Goal: Transaction & Acquisition: Book appointment/travel/reservation

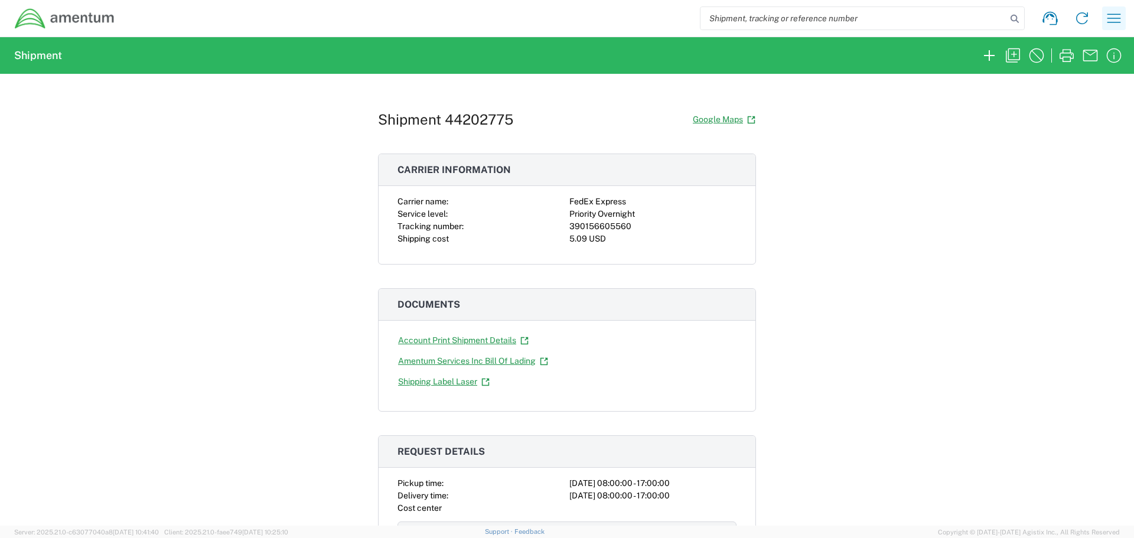
click at [1107, 21] on icon "button" at bounding box center [1114, 18] width 19 height 19
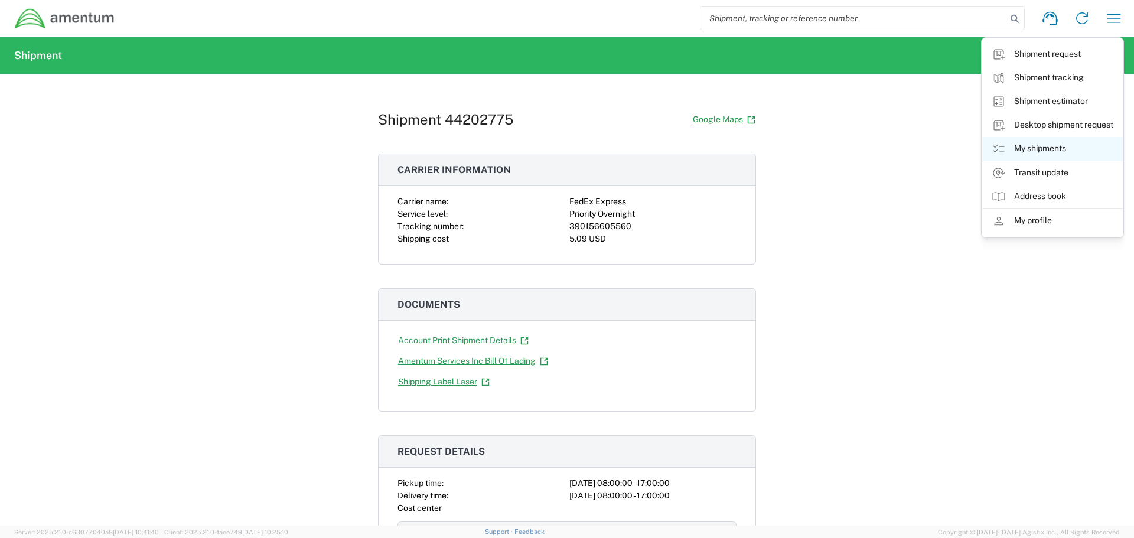
click at [1057, 145] on link "My shipments" at bounding box center [1052, 149] width 141 height 24
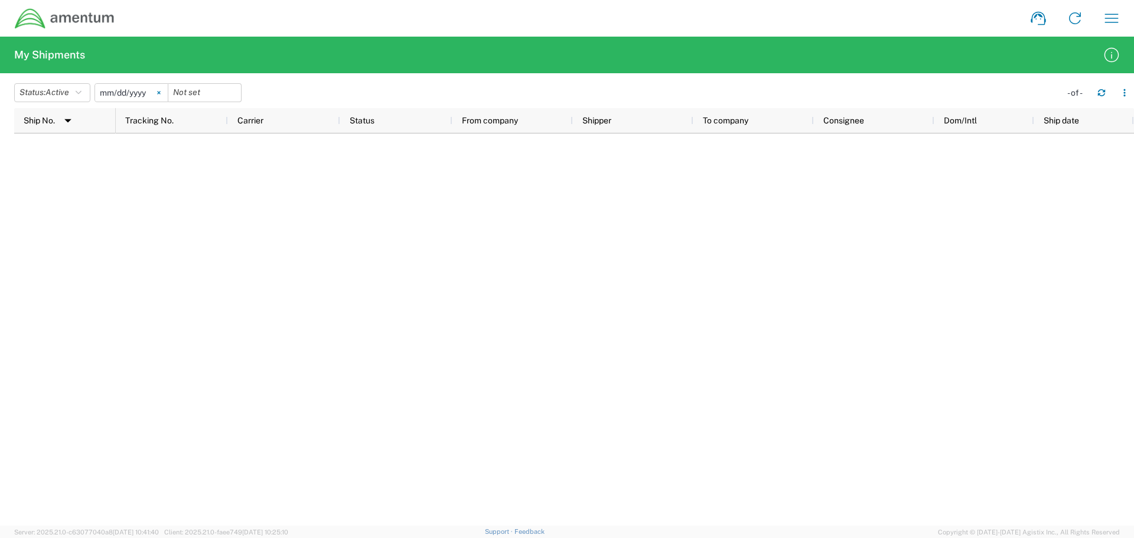
click at [162, 89] on svg-icon at bounding box center [159, 93] width 18 height 18
click at [86, 88] on button "Status: Active" at bounding box center [52, 92] width 76 height 19
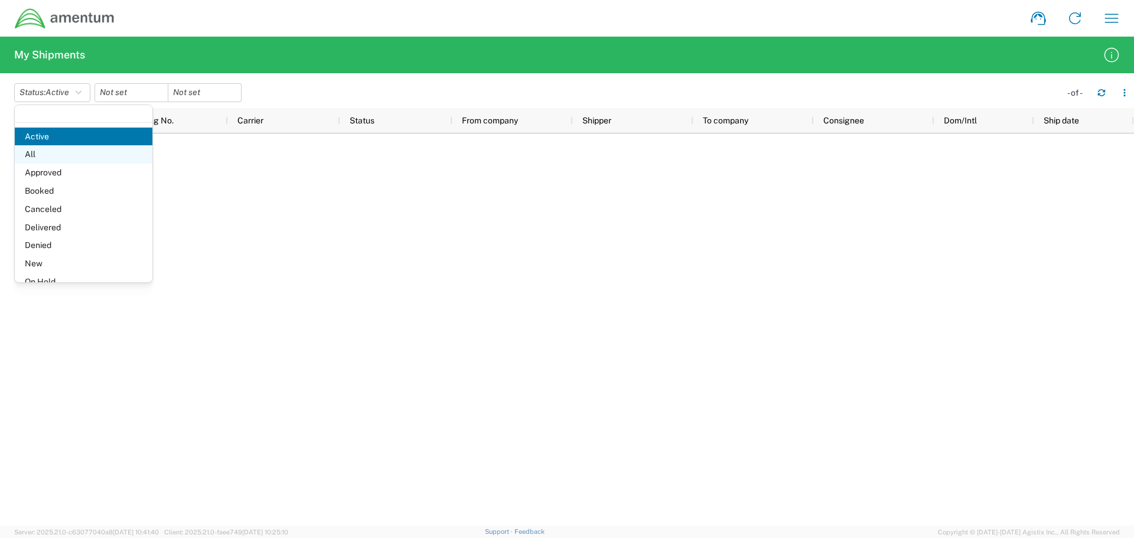
click at [38, 150] on span "All" at bounding box center [84, 154] width 138 height 18
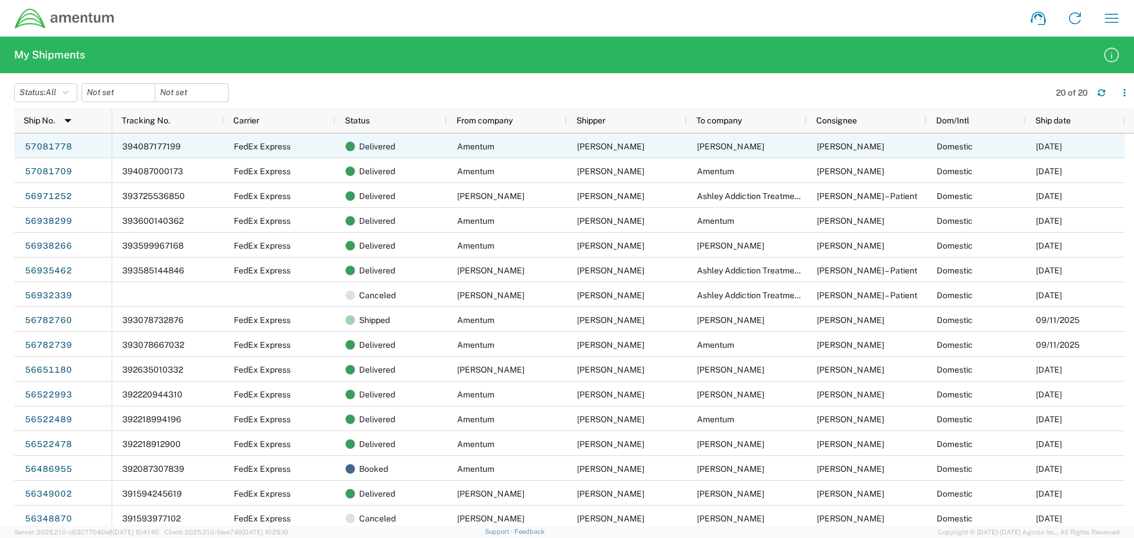
click at [141, 144] on span "394087177199" at bounding box center [151, 146] width 58 height 9
click at [50, 146] on link "57081778" at bounding box center [48, 146] width 48 height 19
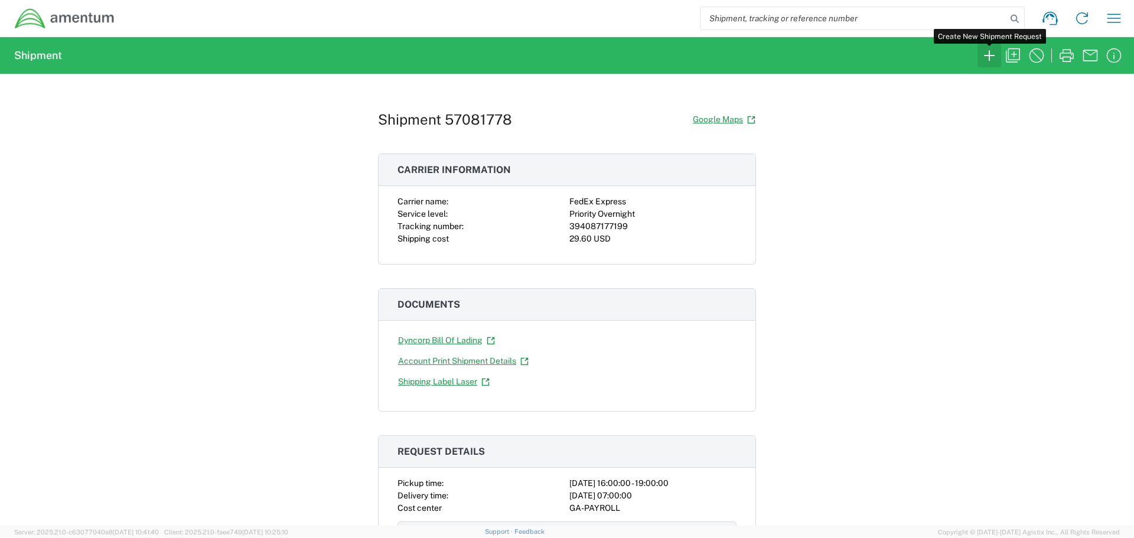
click at [991, 52] on icon "button" at bounding box center [989, 55] width 19 height 19
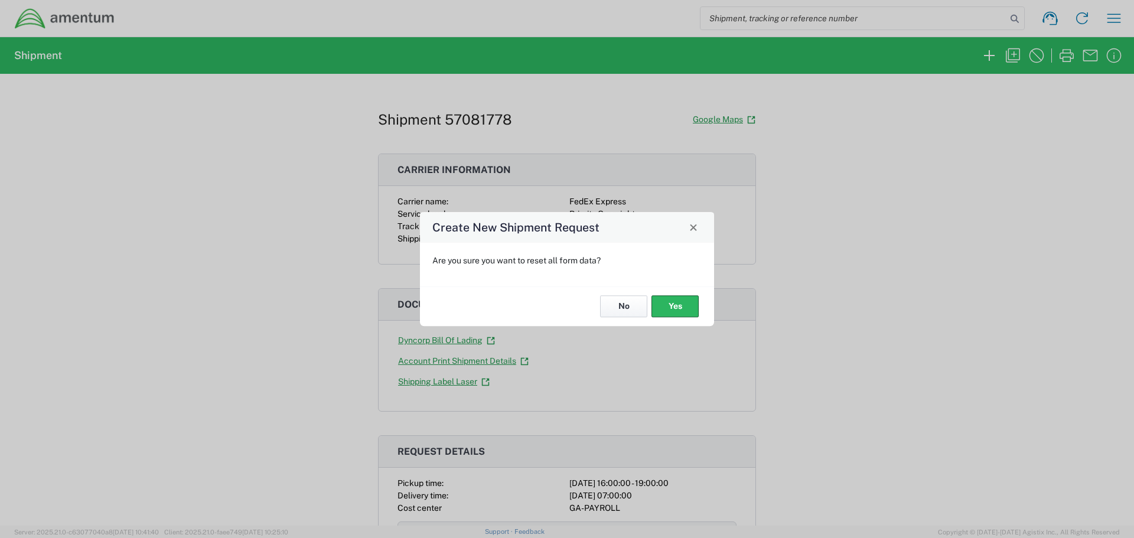
click at [628, 304] on button "No" at bounding box center [623, 307] width 47 height 22
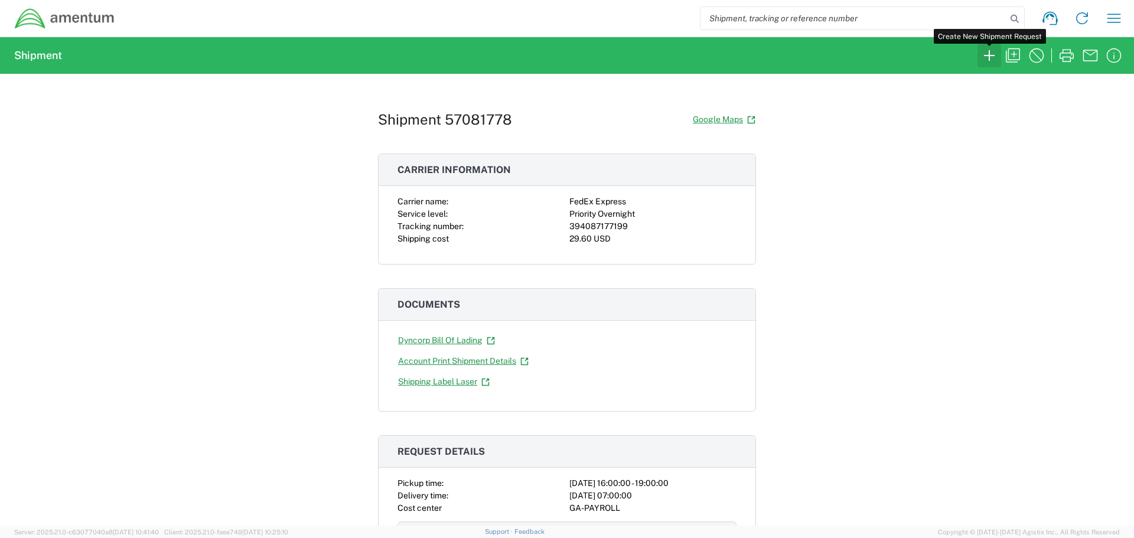
click at [992, 57] on icon "button" at bounding box center [989, 55] width 19 height 19
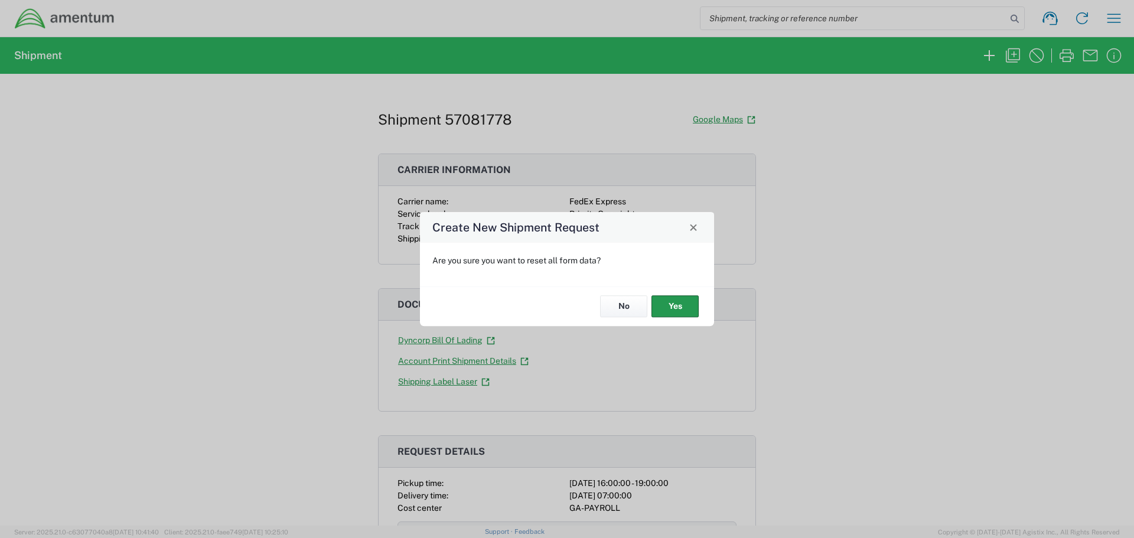
click at [674, 307] on button "Yes" at bounding box center [675, 307] width 47 height 22
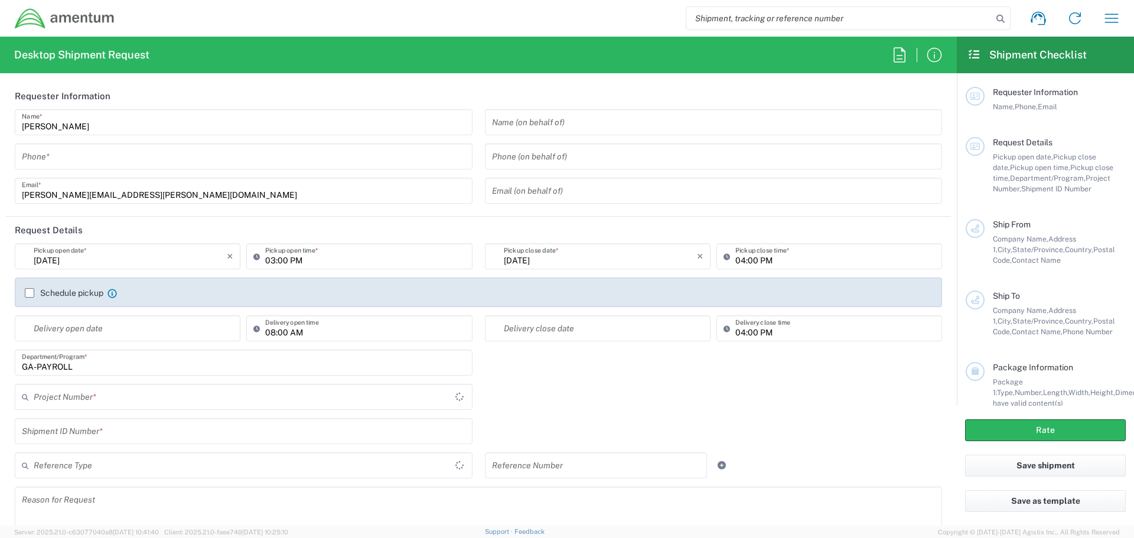
type input "[GEOGRAPHIC_DATA]"
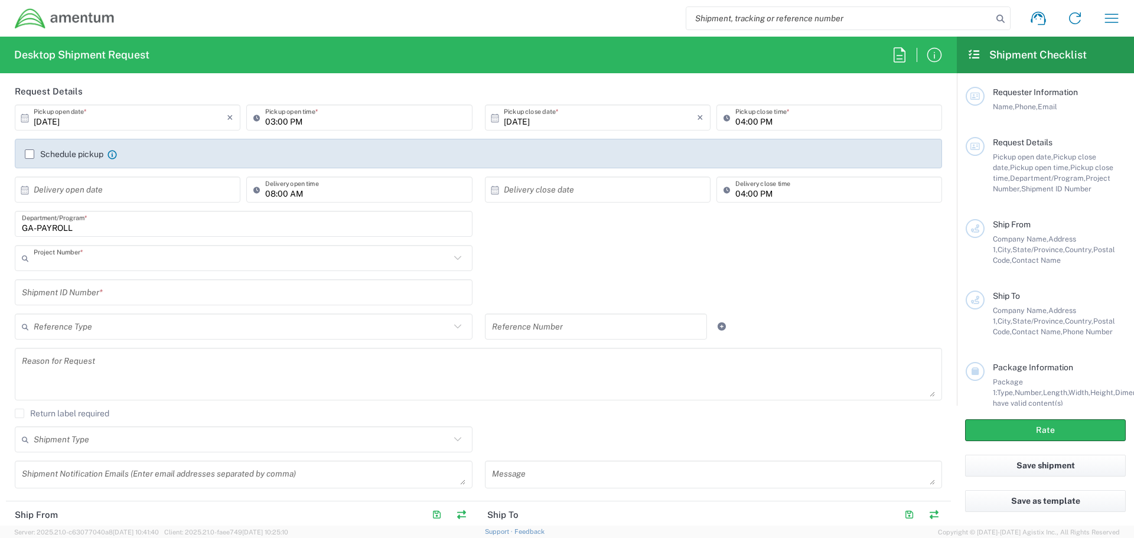
type input "ADMN.600356.00000"
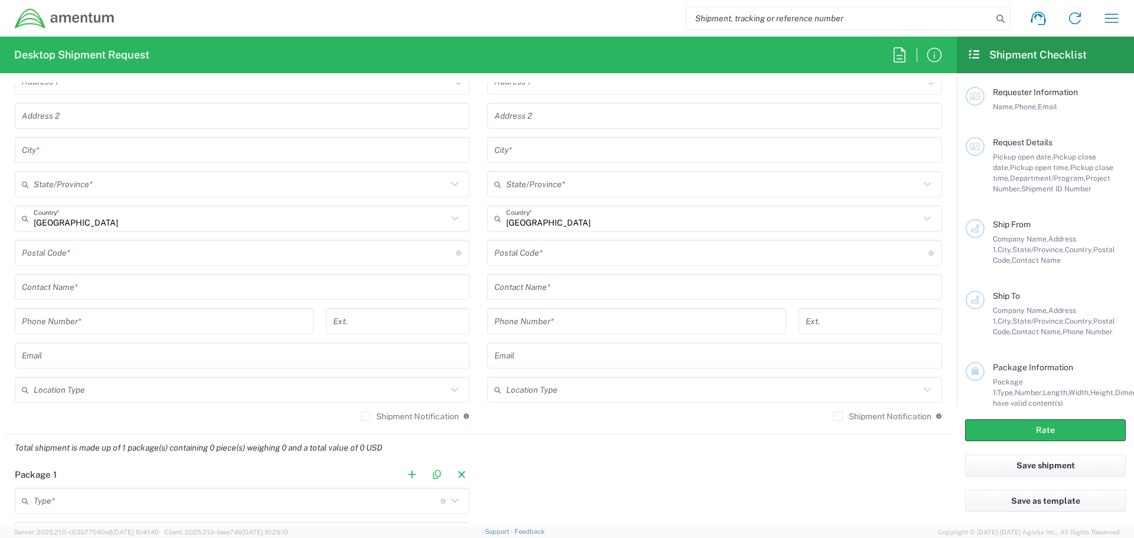
scroll to position [413, 0]
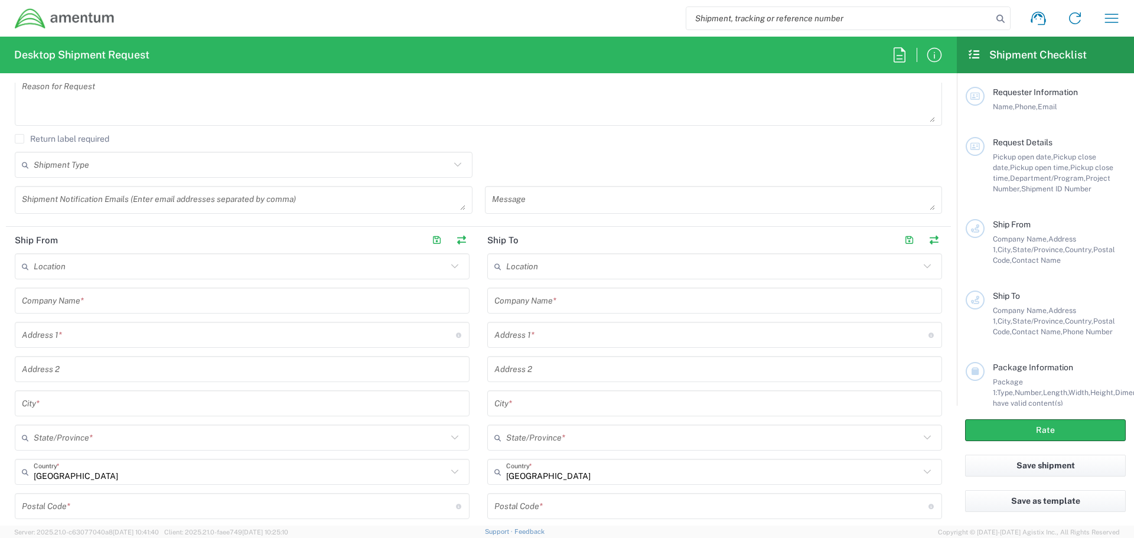
click at [102, 25] on img at bounding box center [64, 19] width 101 height 22
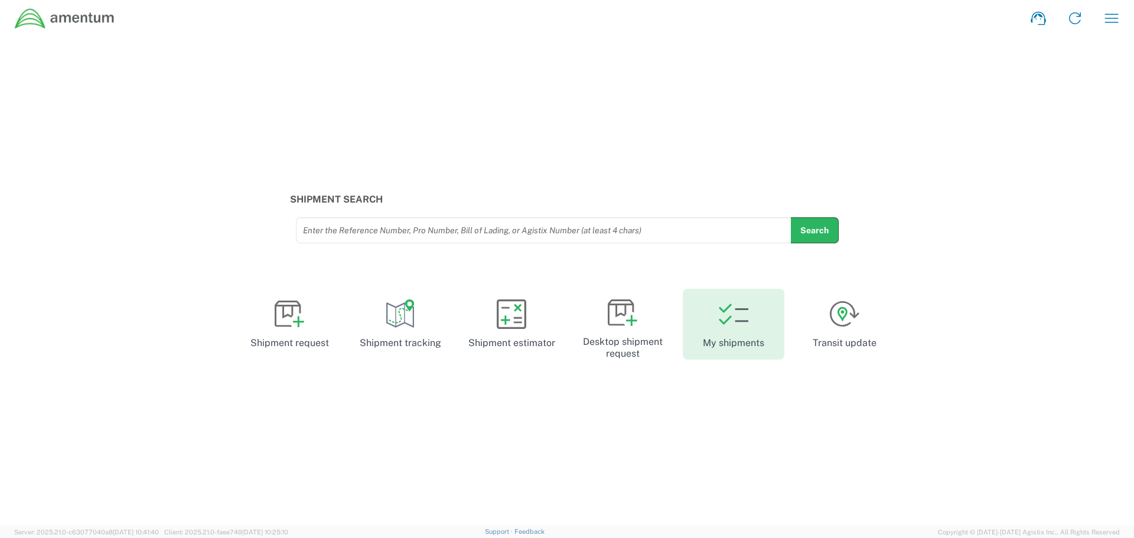
click at [735, 316] on icon at bounding box center [734, 314] width 30 height 30
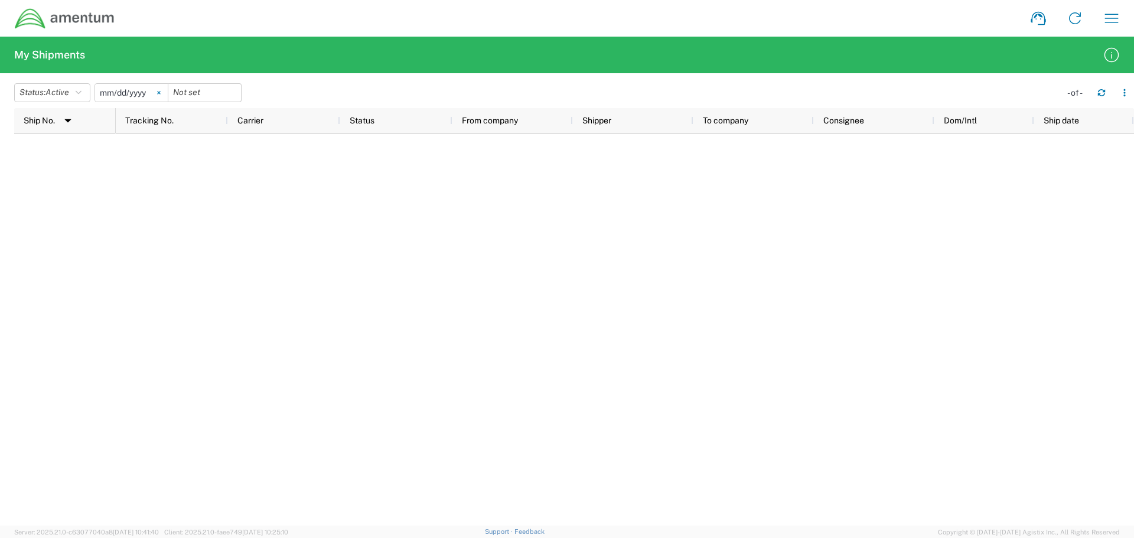
click at [161, 92] on icon at bounding box center [159, 93] width 4 height 4
click at [85, 91] on button "Status: Active" at bounding box center [52, 92] width 76 height 19
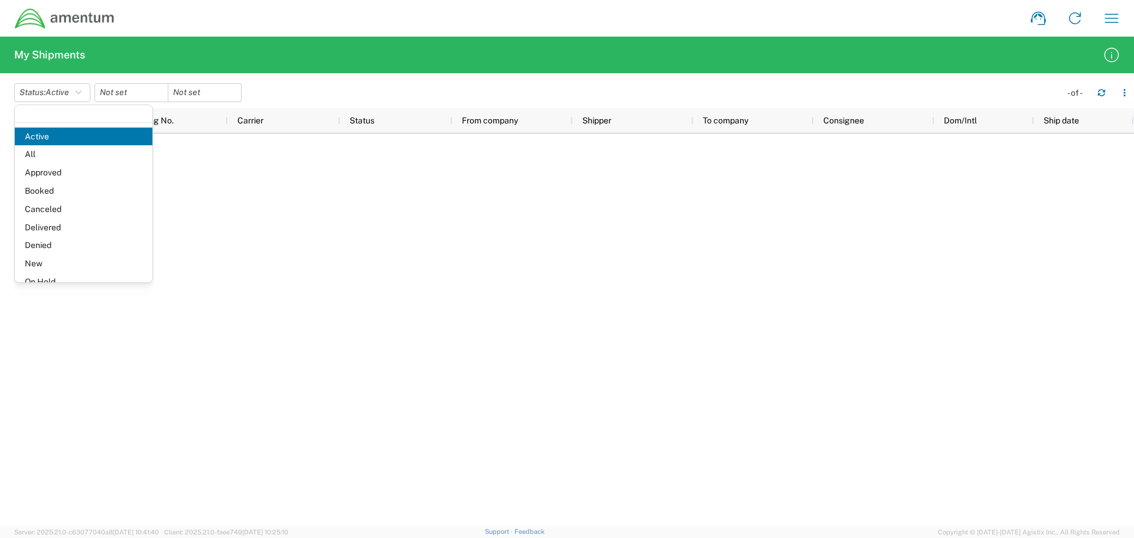
click at [28, 158] on span "All" at bounding box center [84, 154] width 138 height 18
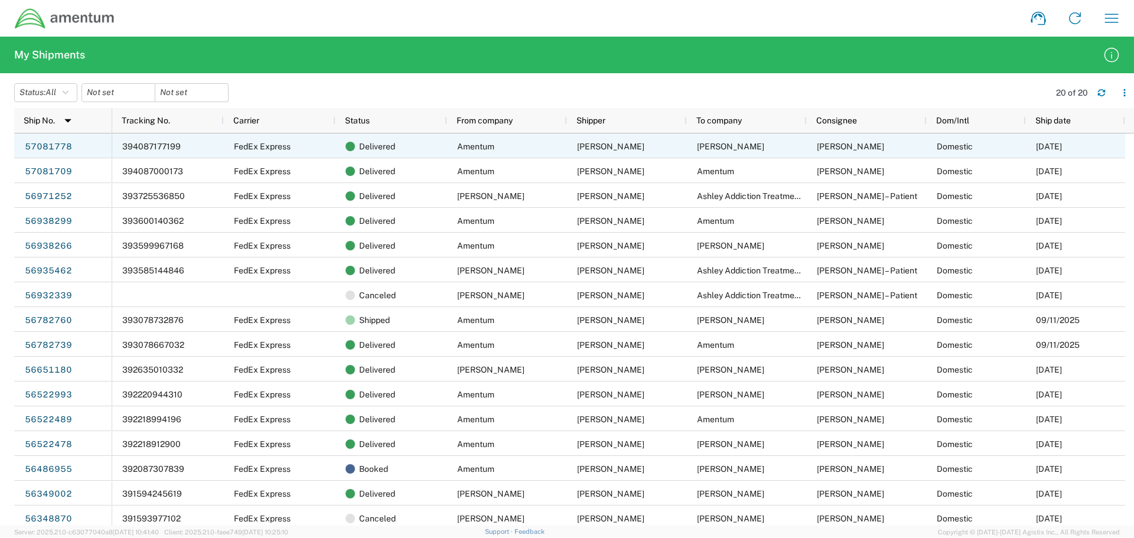
click at [150, 144] on span "394087177199" at bounding box center [151, 146] width 58 height 9
click at [37, 142] on link "57081778" at bounding box center [48, 146] width 48 height 19
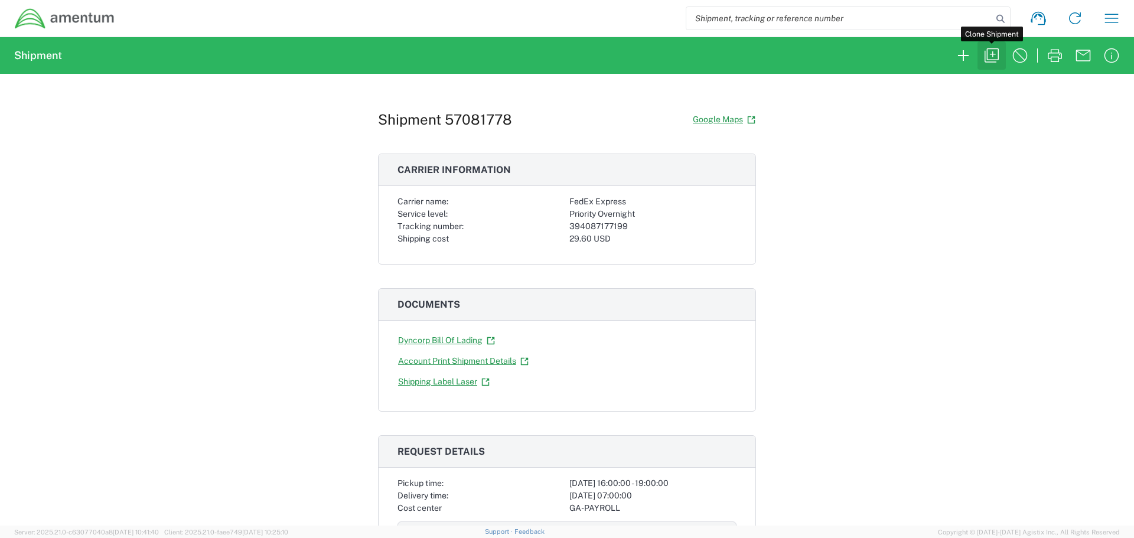
click at [988, 52] on icon "button" at bounding box center [992, 55] width 14 height 14
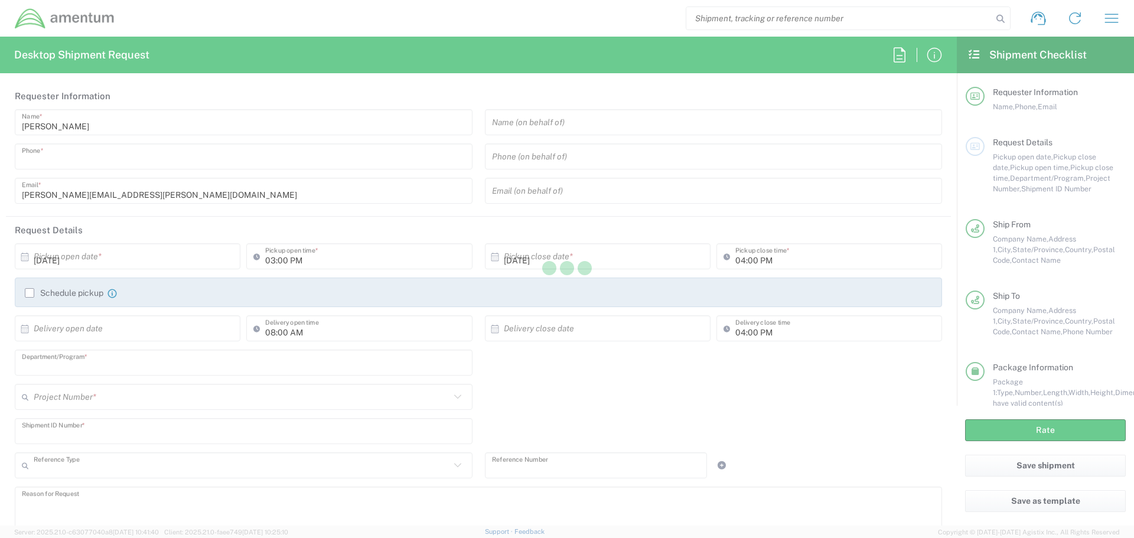
type input "Agistix Services"
type input "[PHONE_NUMBER]"
type input "[EMAIL_ADDRESS][DOMAIN_NAME]"
type input "04:00 PM"
type input "07:00 PM"
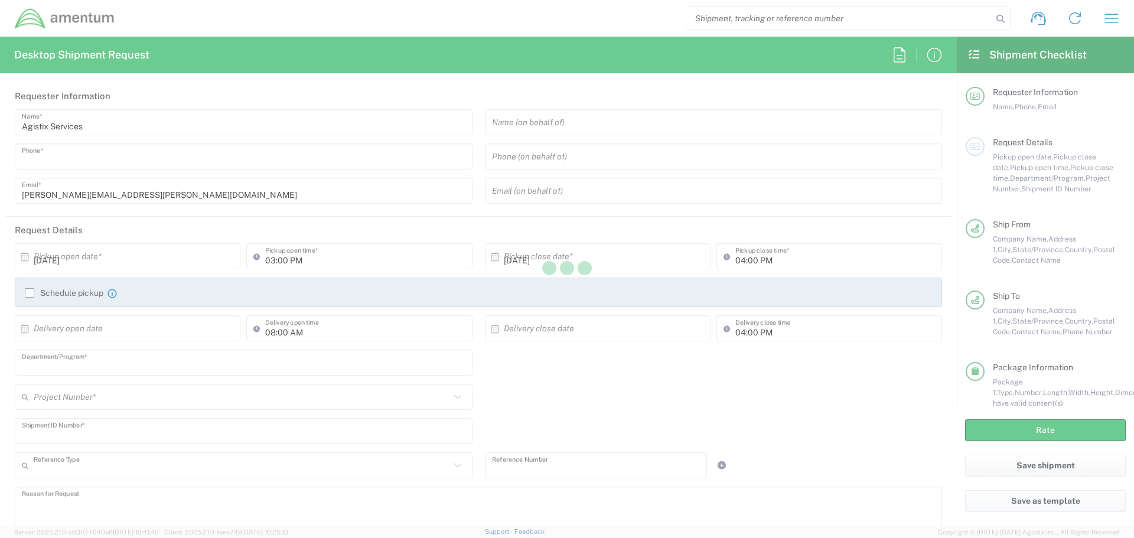
type input "07:00 AM"
type input "07:00 PM"
type input "Payroll"
type input "Project Number"
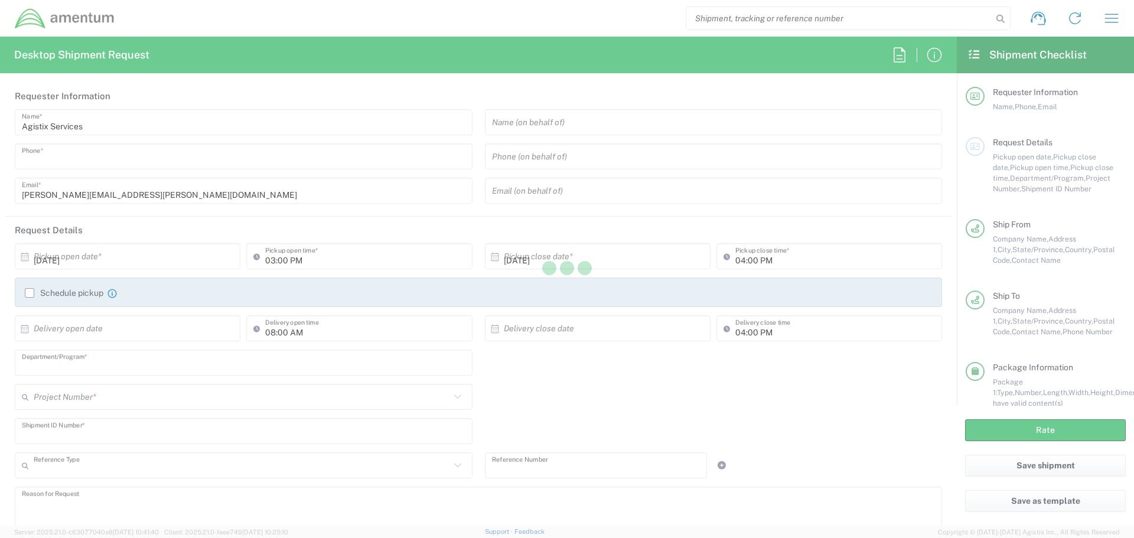
type input "ADMN.100041.00000"
type textarea "Garnishment mail"
type textarea "[EMAIL_ADDRESS][DOMAIN_NAME]"
type input "Amentum"
type input "[STREET_ADDRESS]"
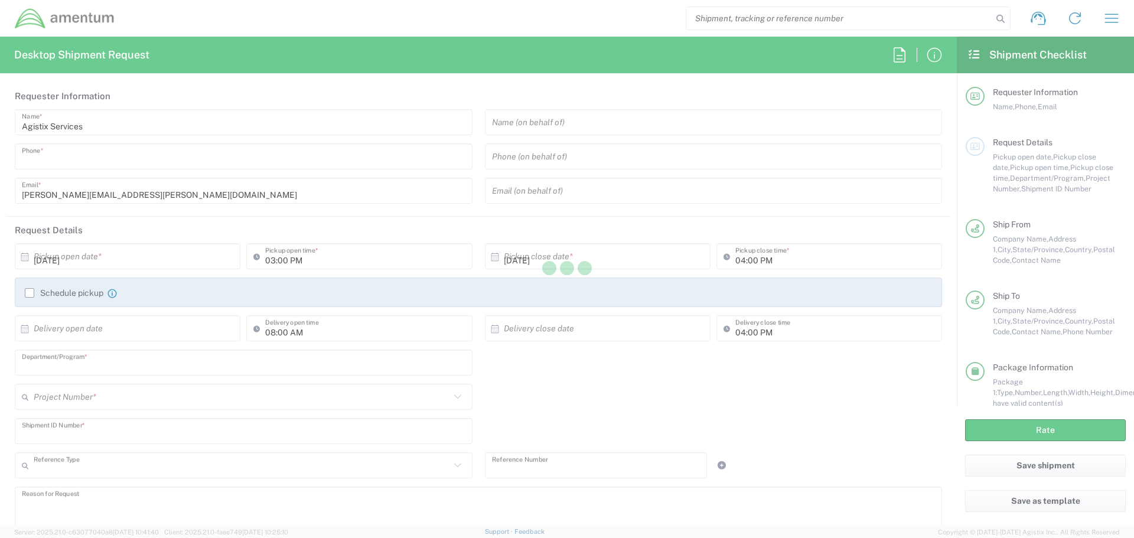
type input "[GEOGRAPHIC_DATA]"
type input "[US_STATE]"
type input "76177"
type input "[PERSON_NAME]"
type input "[PHONE_NUMBER]"
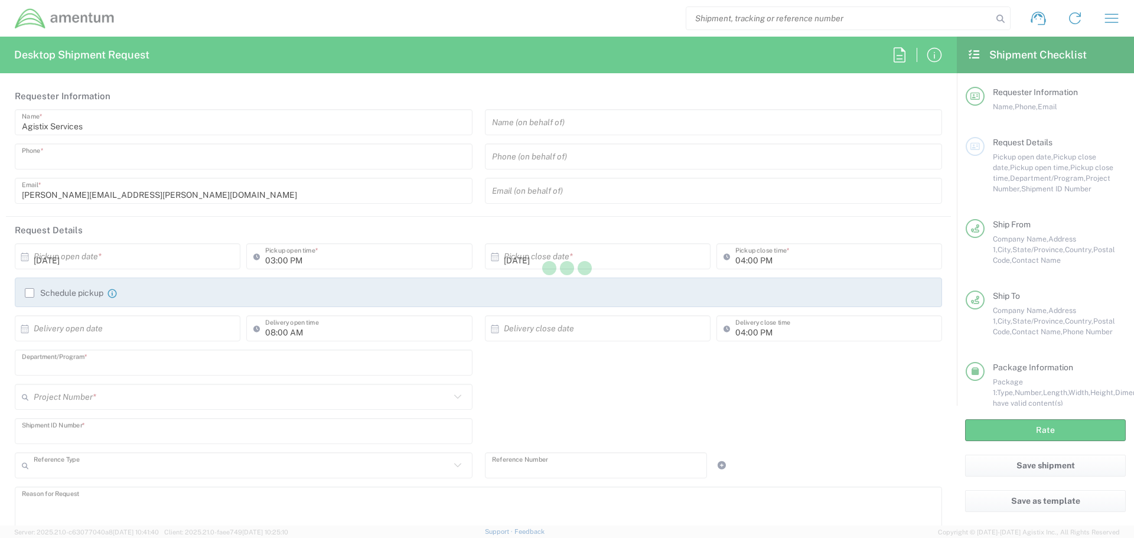
type input "[PERSON_NAME][EMAIL_ADDRESS][PERSON_NAME][DOMAIN_NAME]"
type input "Business (General)"
type input "[PERSON_NAME]"
type input "[STREET_ADDRESS]"
type input "Bellmawr"
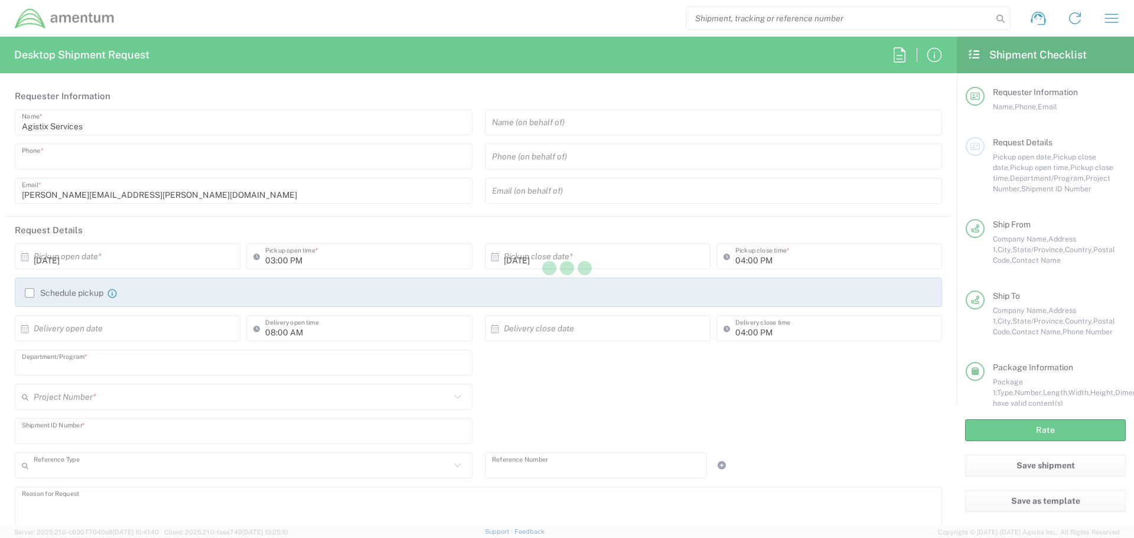
type input "[US_STATE]"
type input "08031"
type input "[PERSON_NAME]"
type input "[PHONE_NUMBER]"
type input "Residential/Home"
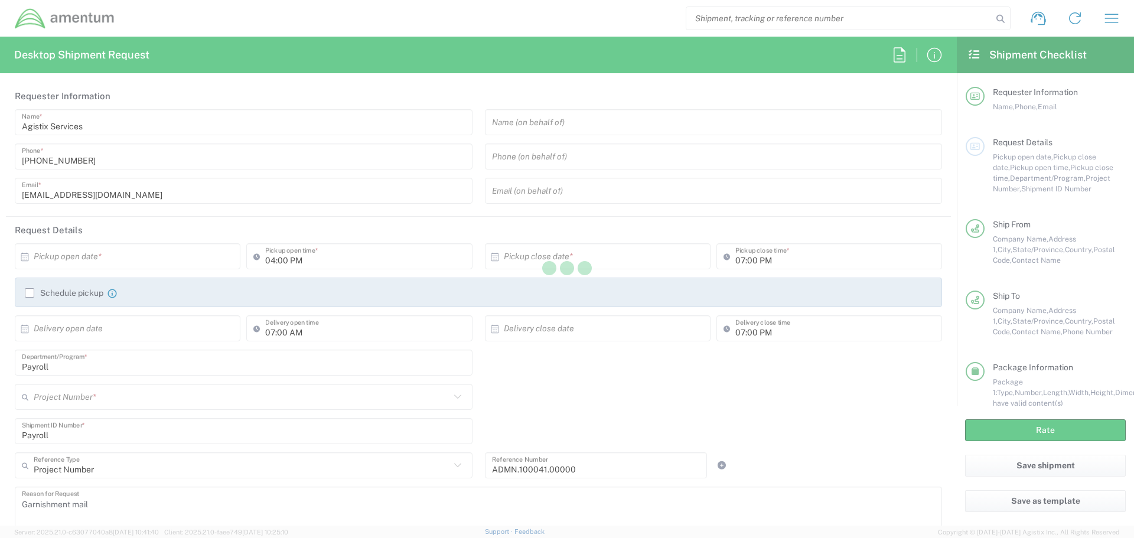
type input "Envelope"
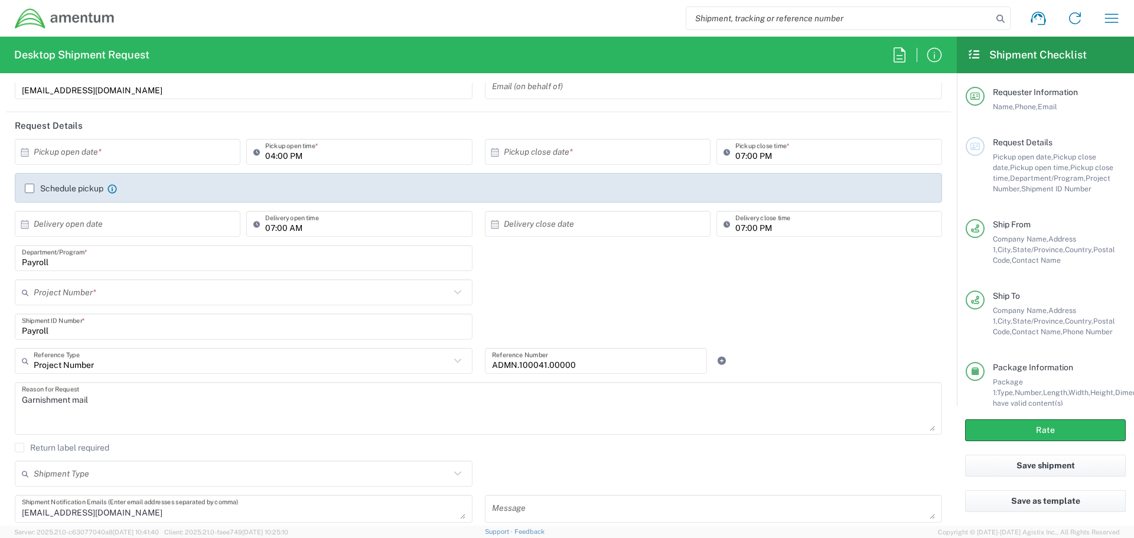
scroll to position [177, 0]
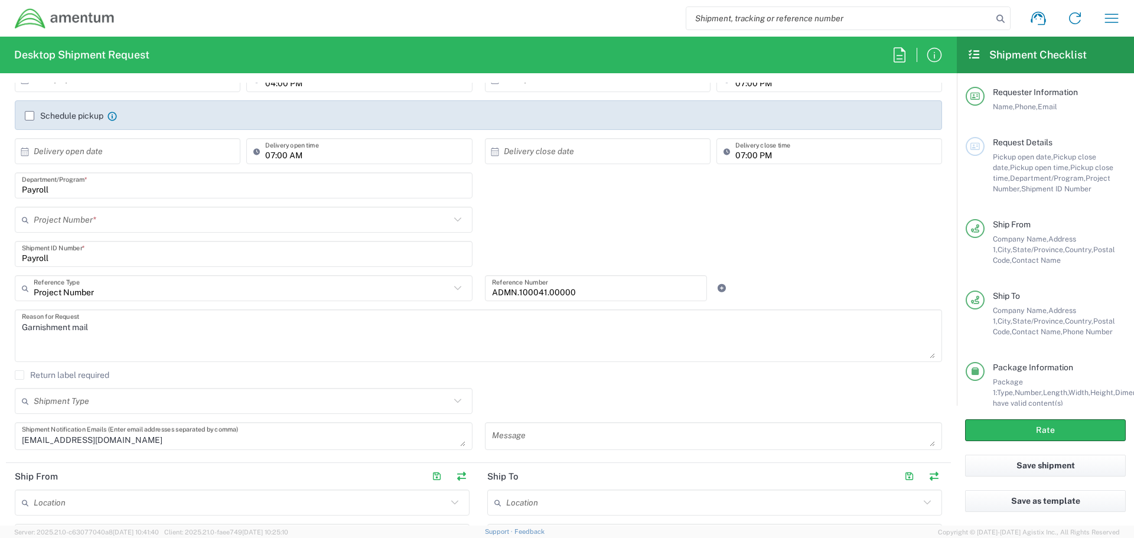
type input "ADMN.600356.00000"
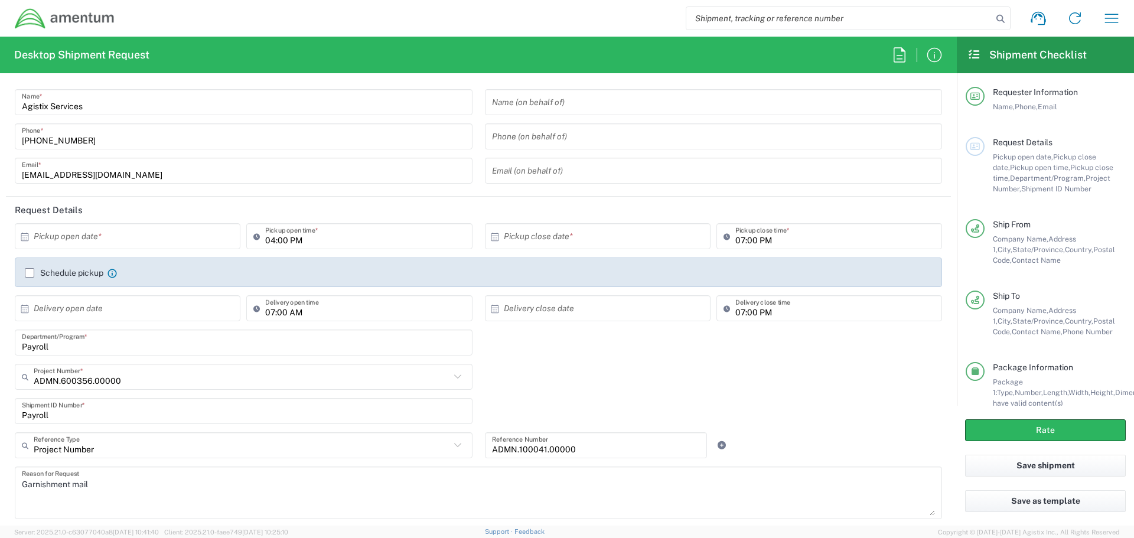
scroll to position [0, 0]
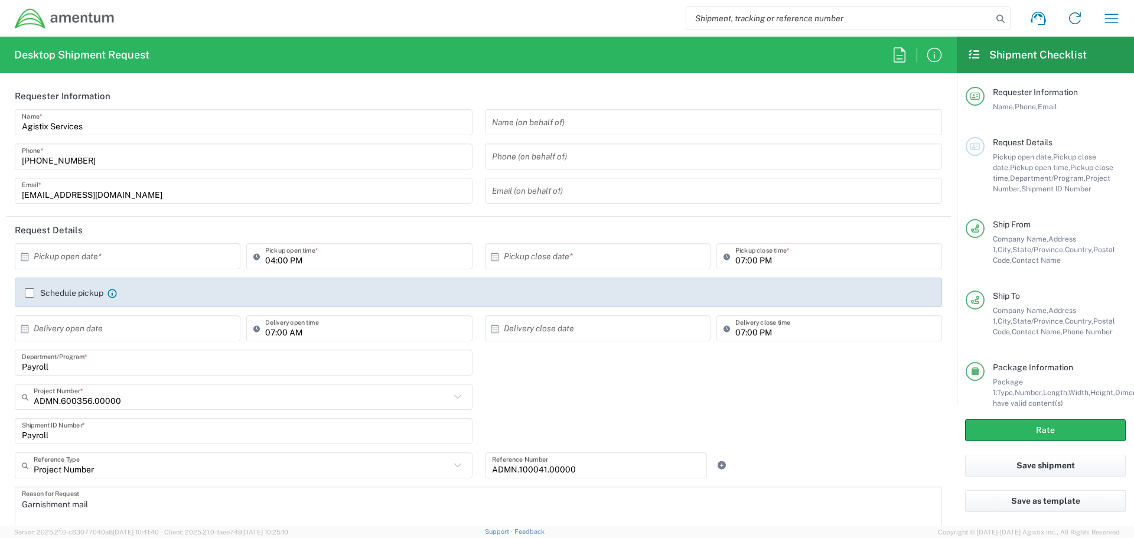
click at [24, 258] on icon at bounding box center [24, 257] width 11 height 11
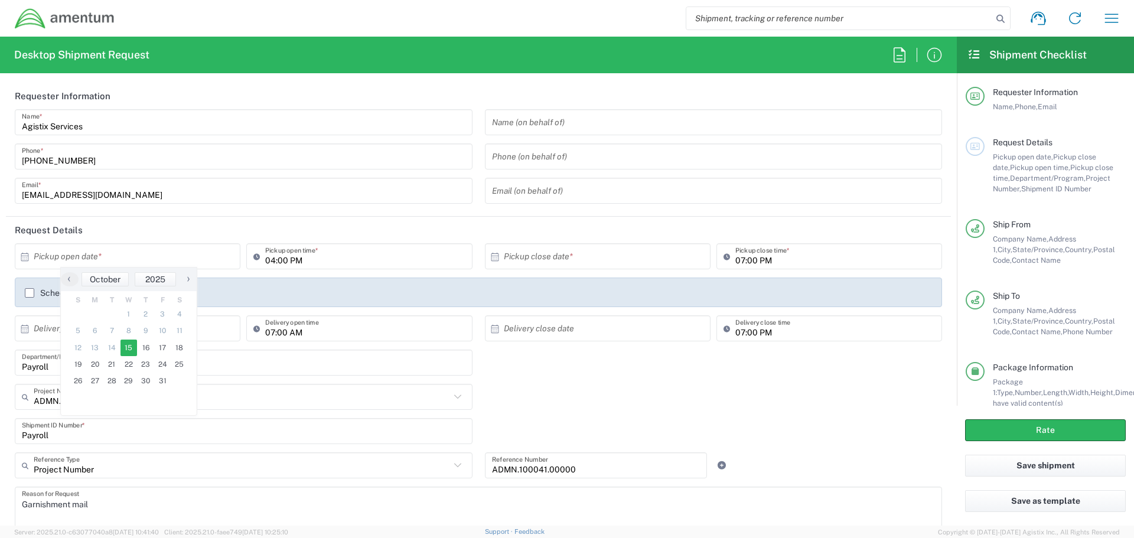
click at [133, 347] on span "15" at bounding box center [129, 348] width 17 height 17
type input "[DATE]"
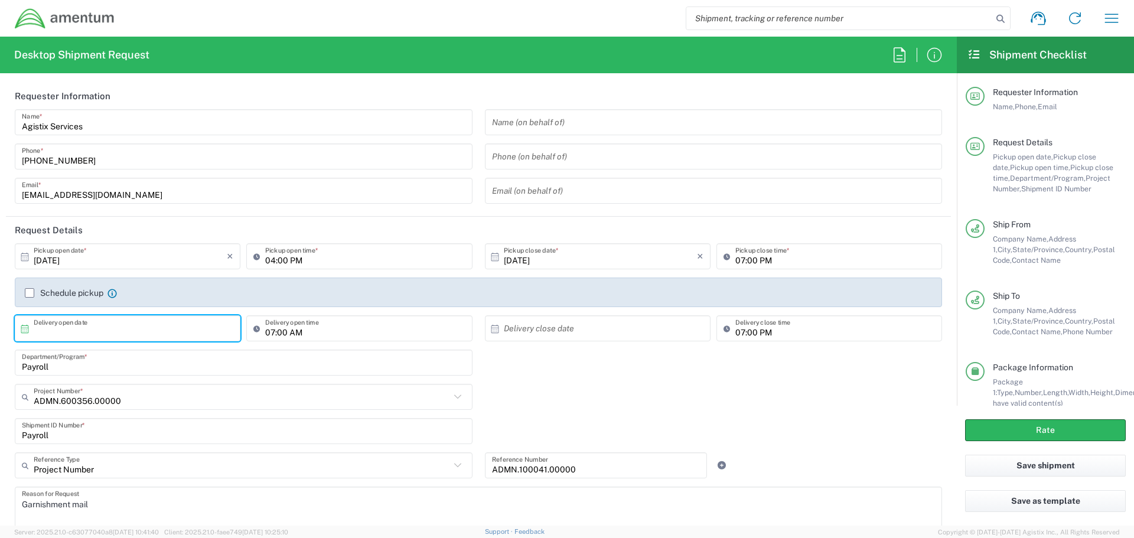
click at [89, 324] on input "text" at bounding box center [130, 328] width 193 height 21
click at [151, 417] on span "16" at bounding box center [145, 420] width 17 height 17
type input "[DATE]"
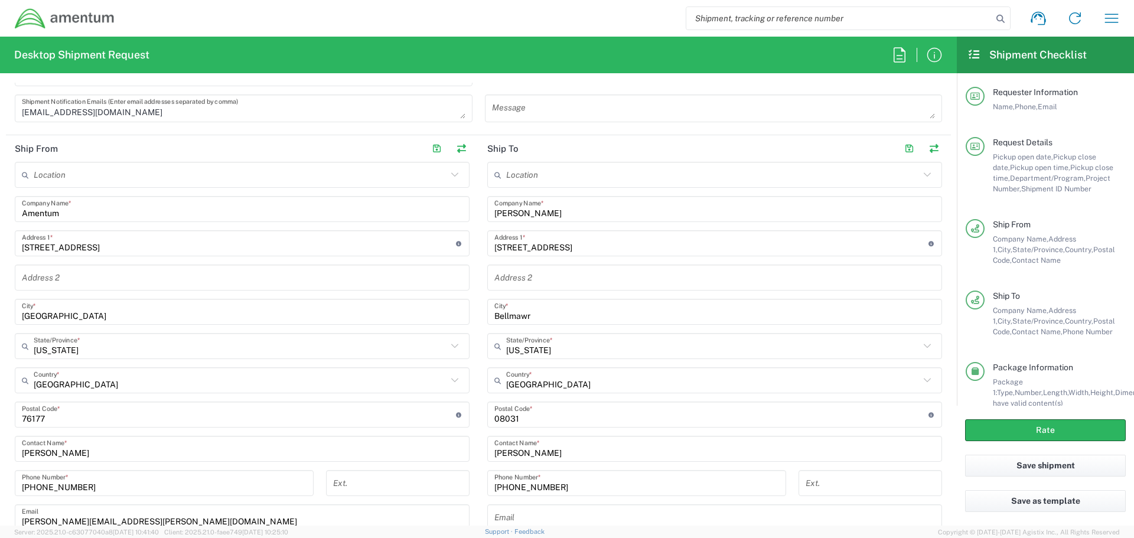
scroll to position [709, 0]
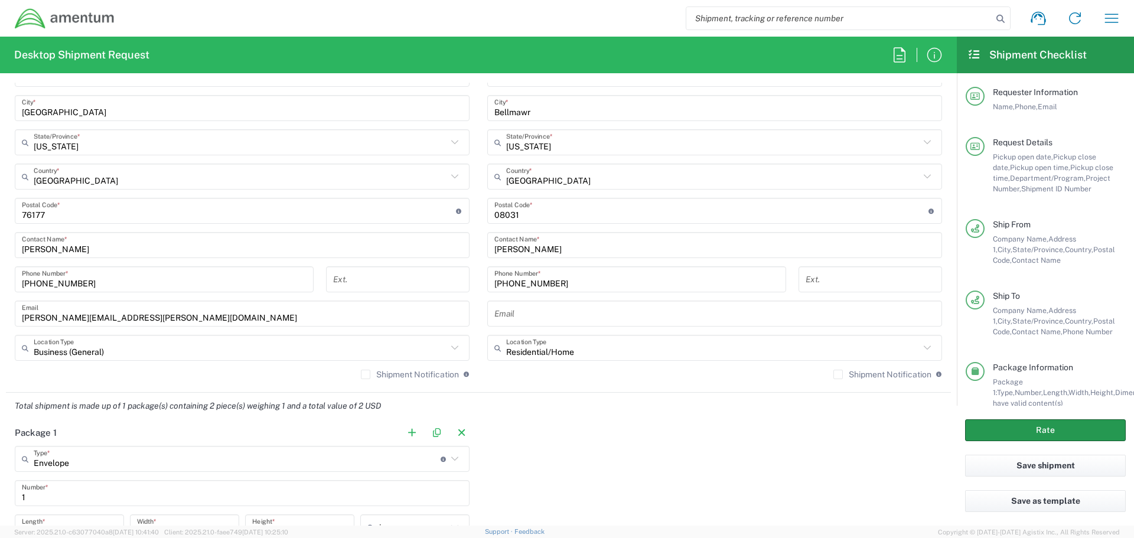
click at [1053, 426] on button "Rate" at bounding box center [1045, 430] width 161 height 22
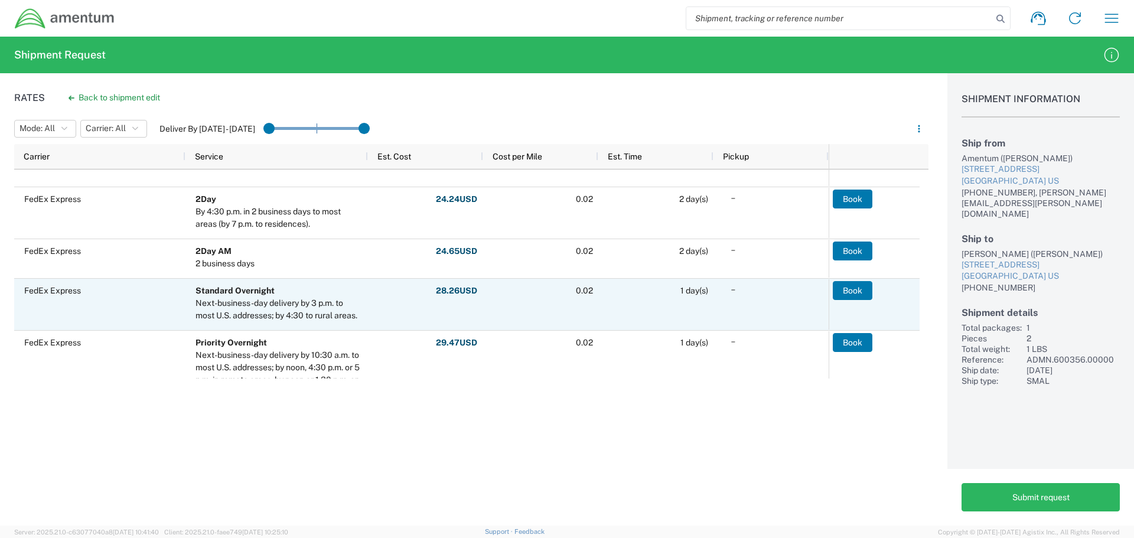
scroll to position [295, 0]
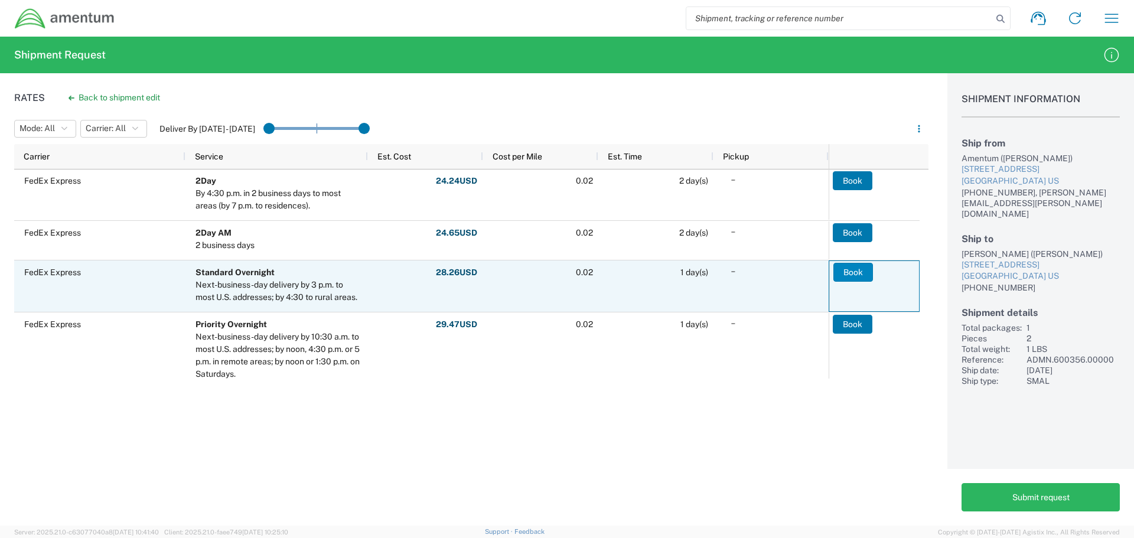
click at [845, 271] on button "Book" at bounding box center [853, 272] width 40 height 19
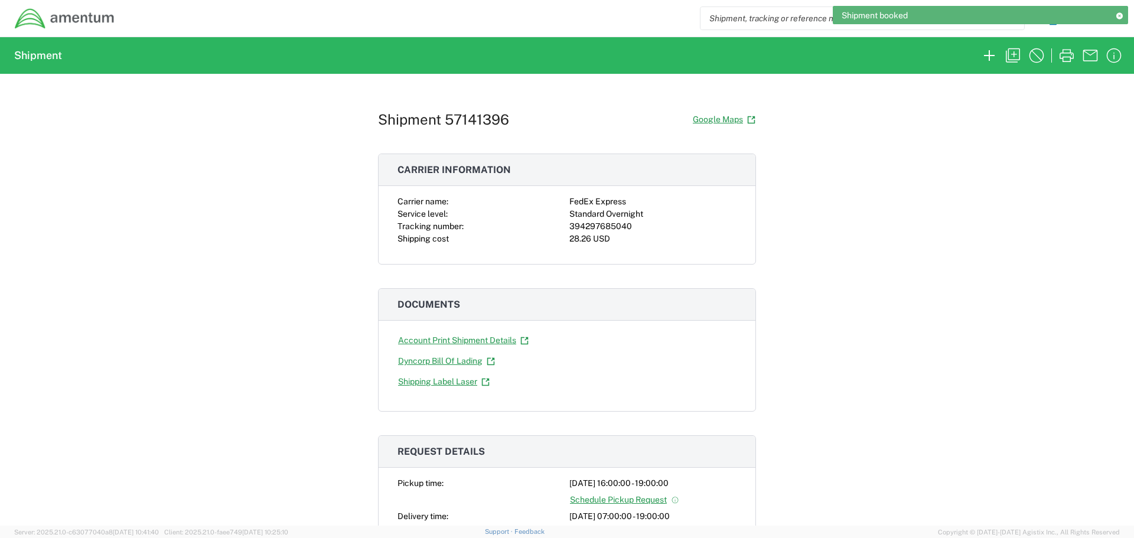
click at [1114, 18] on div "Shipment booked" at bounding box center [980, 15] width 295 height 18
click at [973, 219] on div "Shipment 57141396 Google Maps Carrier information Carrier name: FedEx Express S…" at bounding box center [567, 300] width 1134 height 452
click at [1112, 17] on div "Shipment booked" at bounding box center [980, 15] width 295 height 18
click at [1122, 14] on icon at bounding box center [1119, 15] width 8 height 6
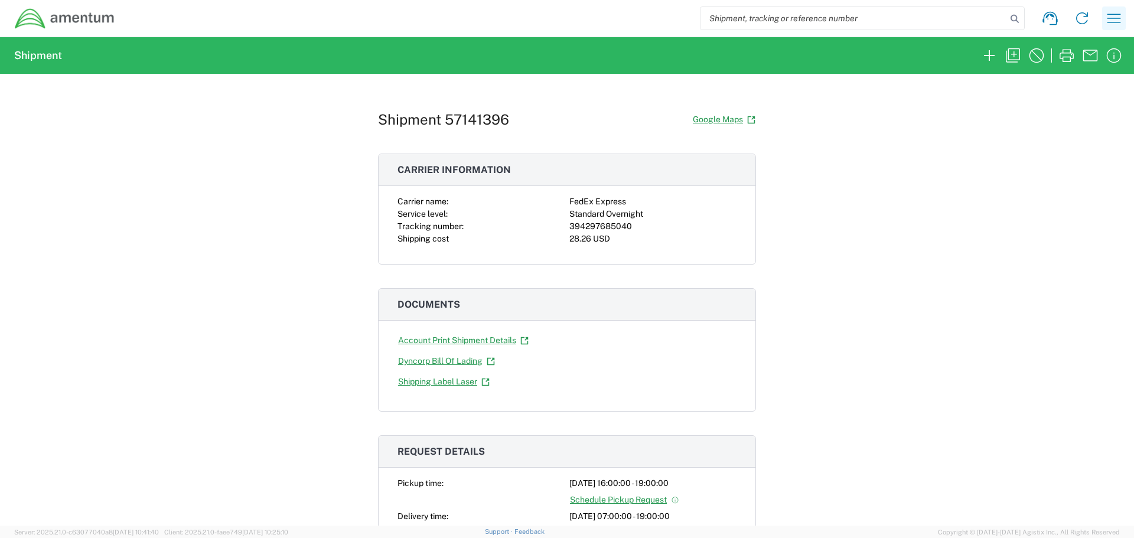
click at [1114, 17] on icon "button" at bounding box center [1114, 18] width 19 height 19
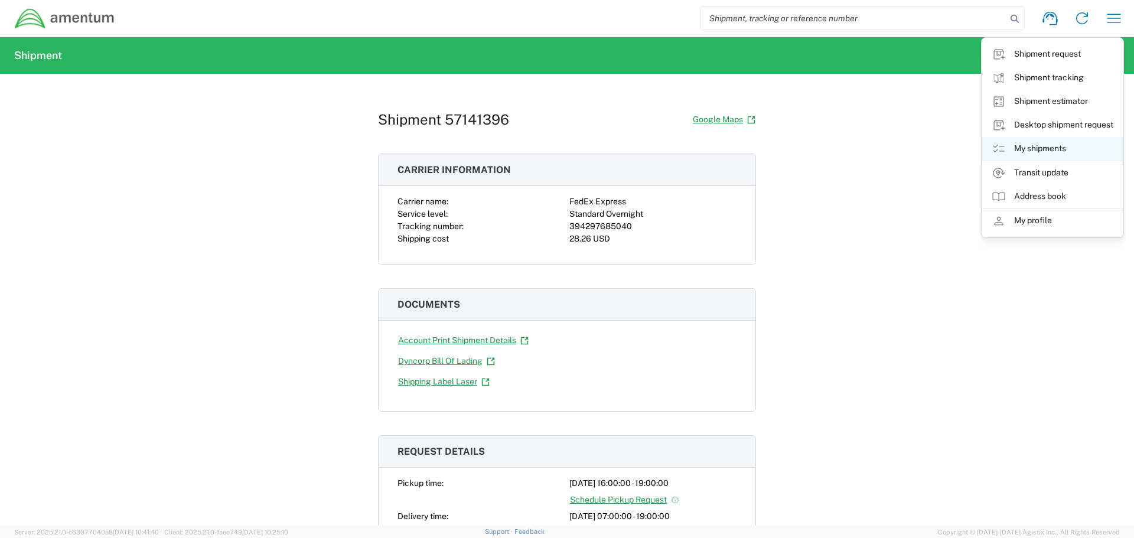
click at [1025, 145] on link "My shipments" at bounding box center [1052, 149] width 141 height 24
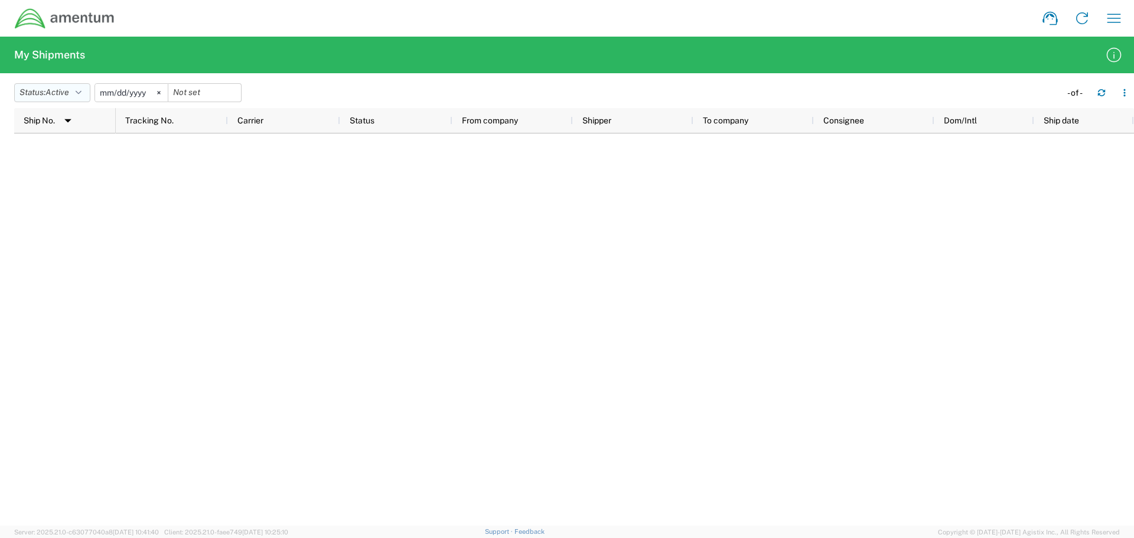
click at [82, 91] on icon "button" at bounding box center [79, 93] width 6 height 8
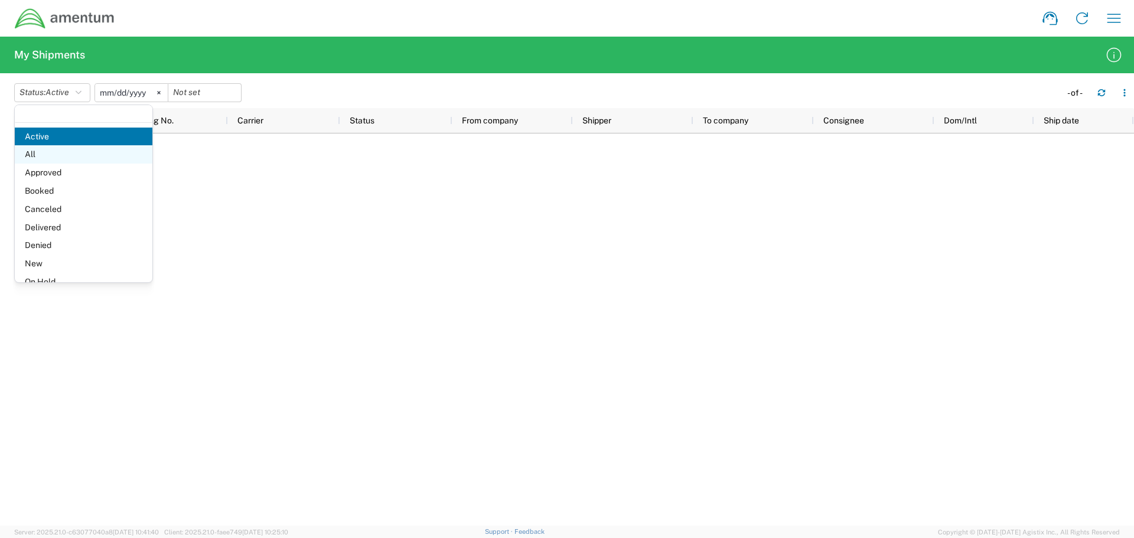
click at [41, 151] on span "All" at bounding box center [84, 154] width 138 height 18
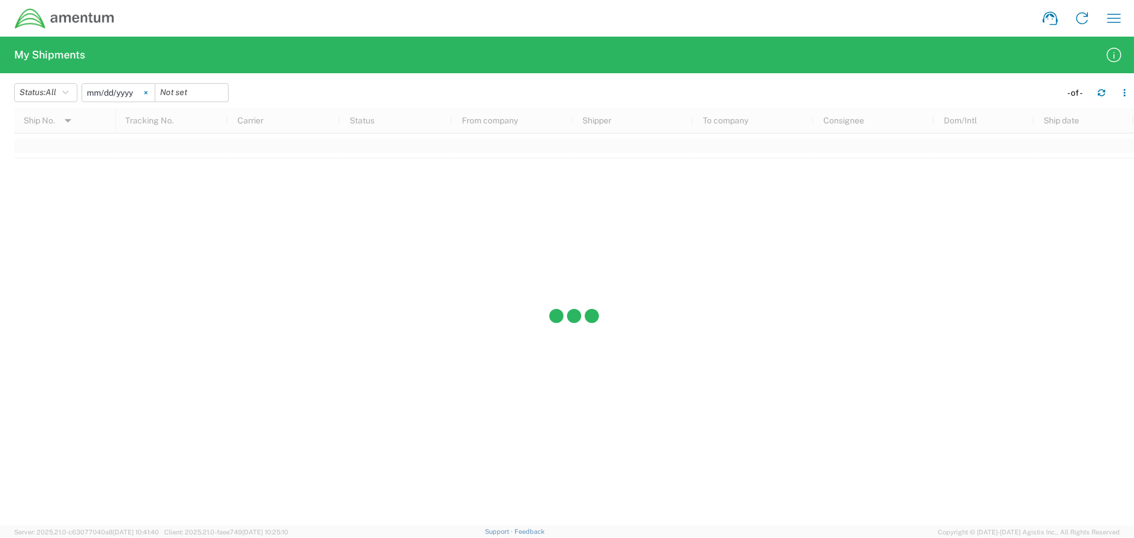
click at [147, 93] on icon at bounding box center [145, 92] width 3 height 3
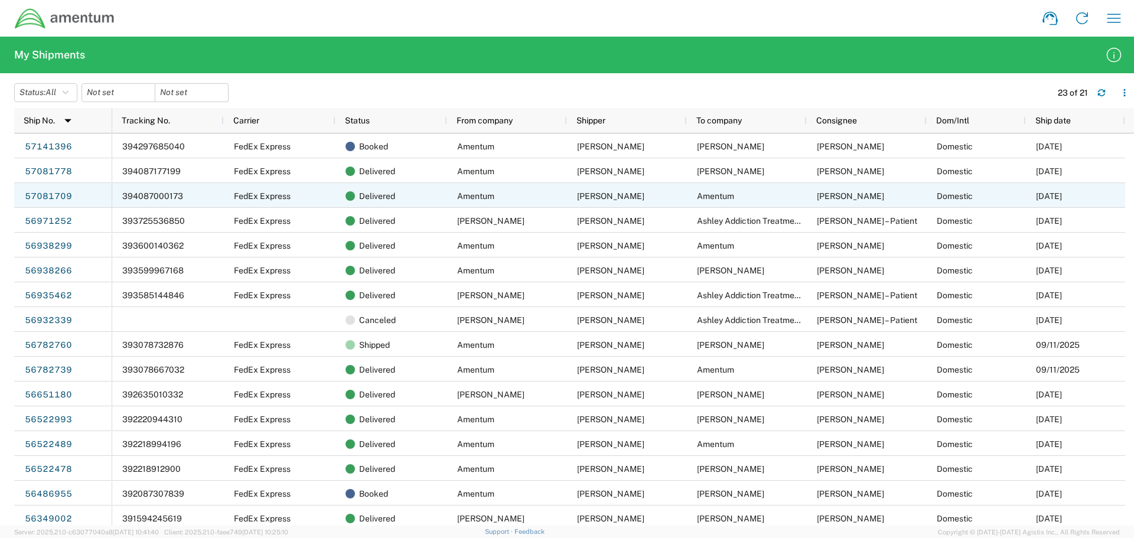
click at [159, 197] on span "394087000173" at bounding box center [152, 195] width 61 height 9
click at [45, 195] on link "57081709" at bounding box center [48, 196] width 48 height 19
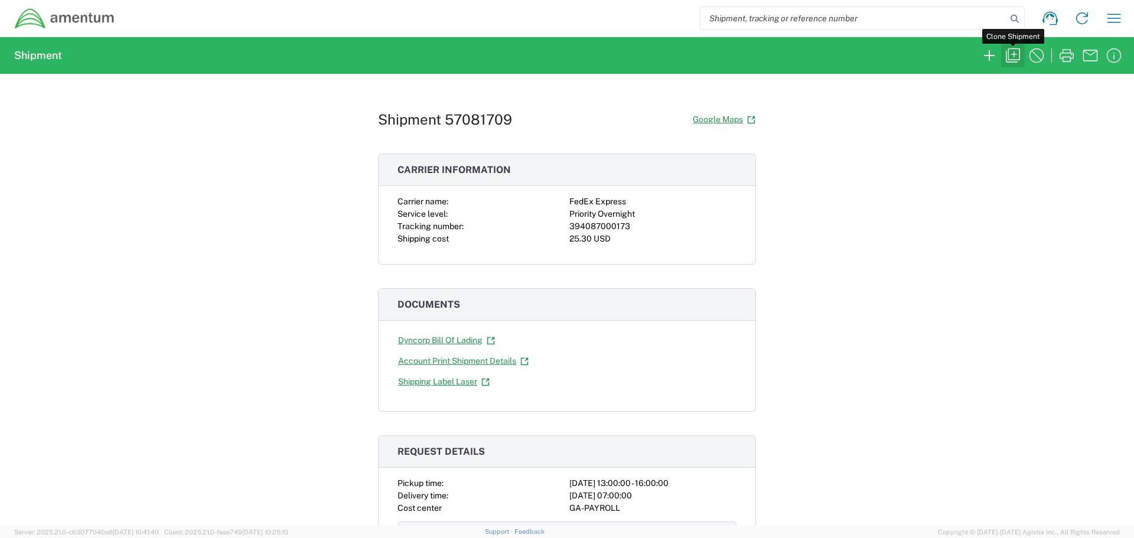
click at [1015, 53] on icon "button" at bounding box center [1013, 55] width 19 height 19
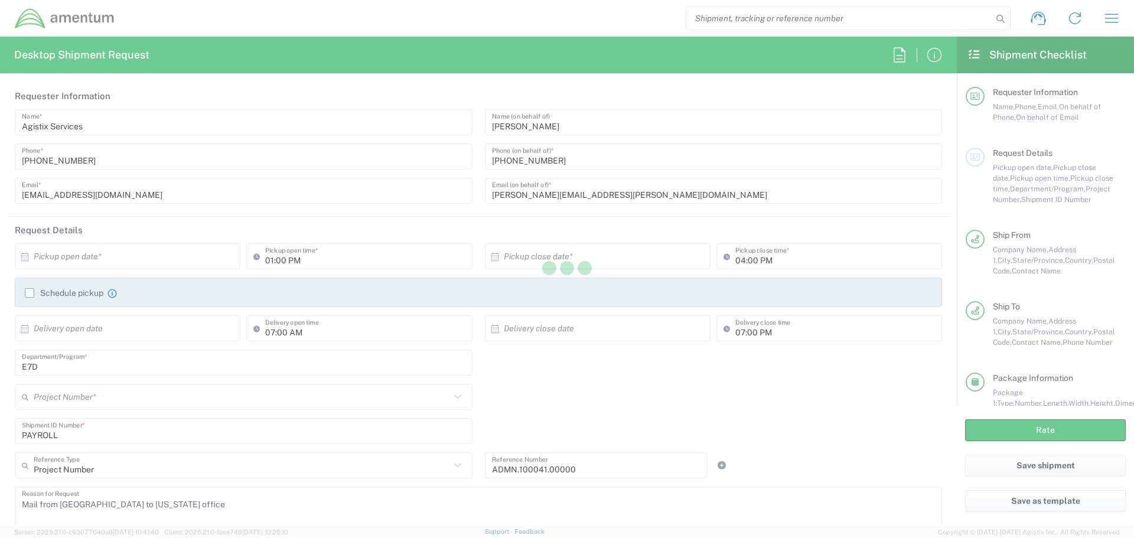
type input "Envelope"
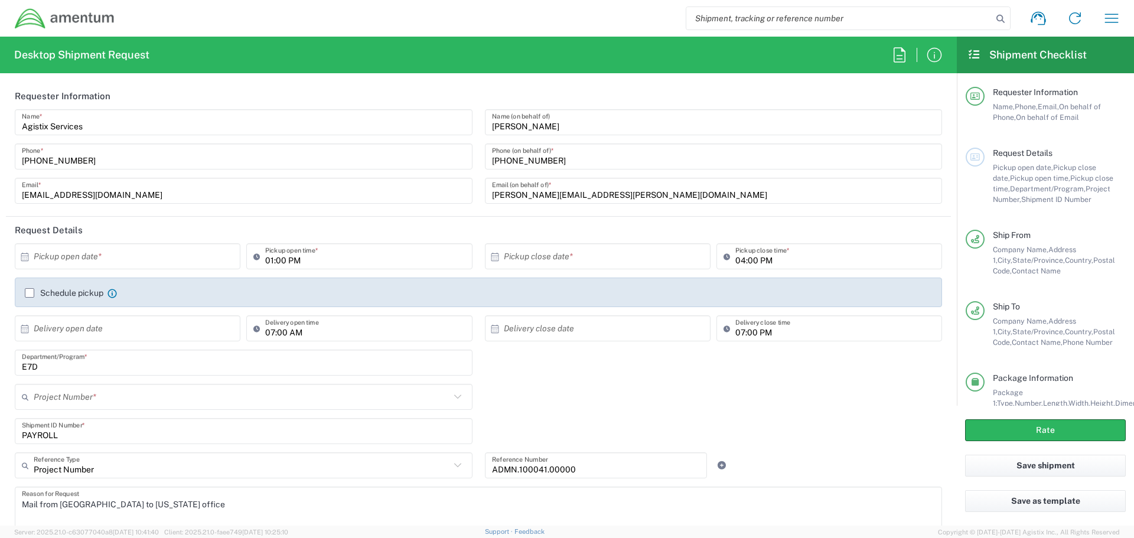
type input "ADMN.600356.00000"
click at [57, 255] on input "text" at bounding box center [130, 256] width 193 height 21
click at [129, 345] on span "15" at bounding box center [129, 348] width 17 height 17
type input "[DATE]"
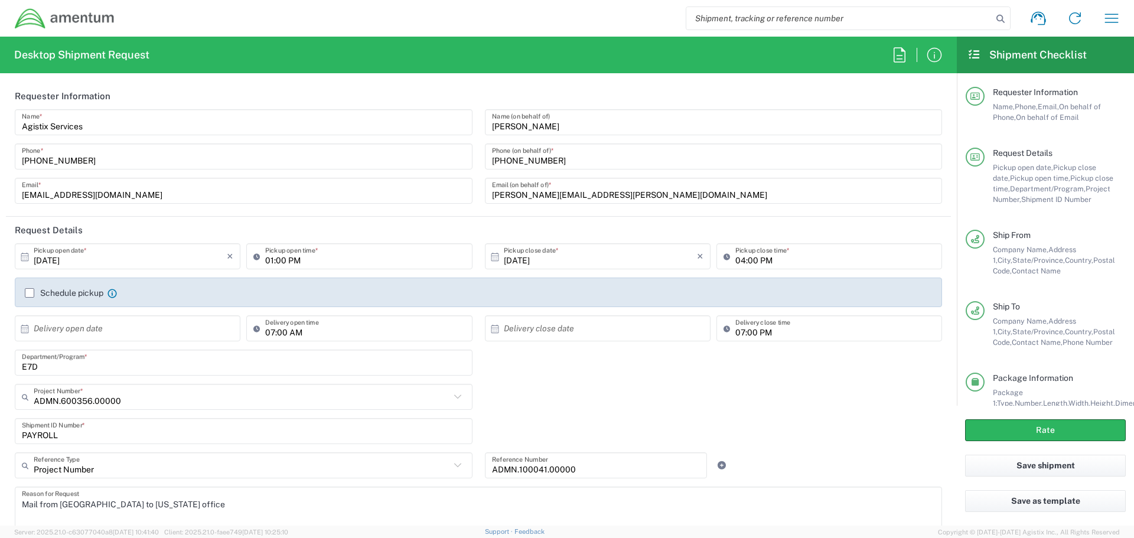
click at [66, 328] on input "text" at bounding box center [130, 328] width 193 height 21
click at [147, 421] on span "16" at bounding box center [145, 420] width 17 height 17
type input "[DATE]"
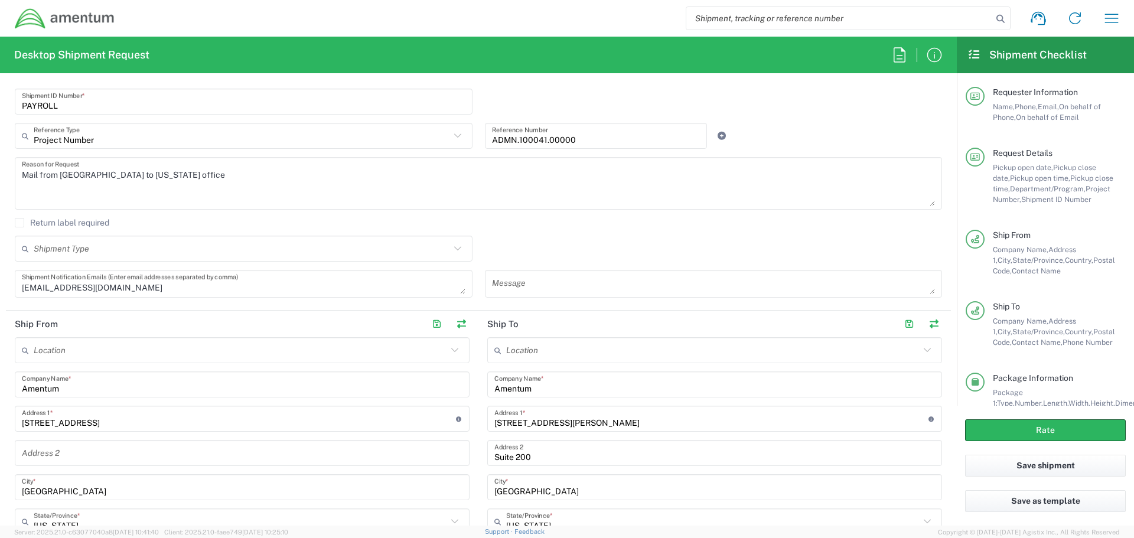
scroll to position [354, 0]
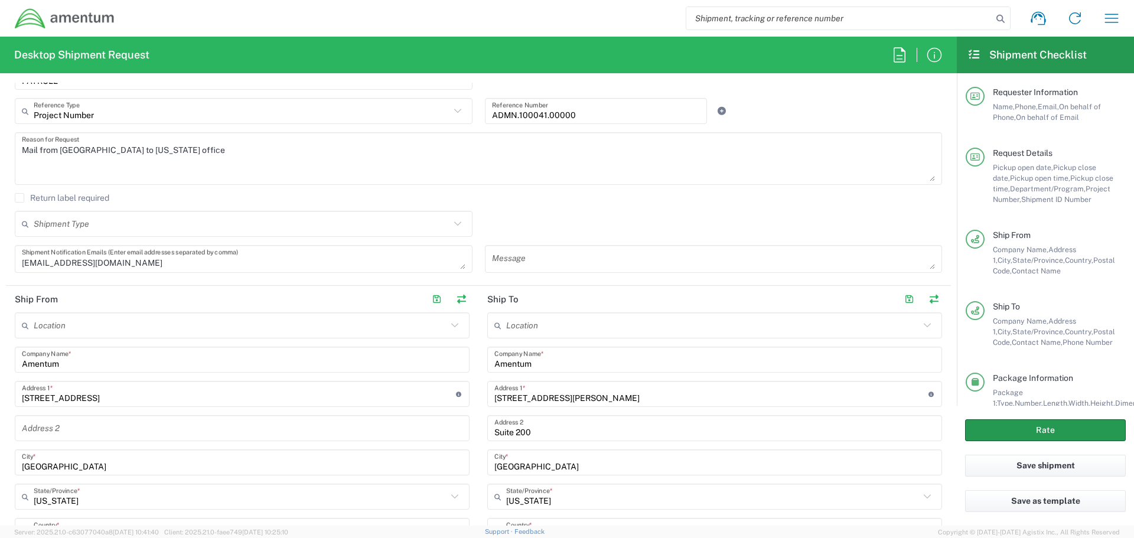
click at [1040, 426] on button "Rate" at bounding box center [1045, 430] width 161 height 22
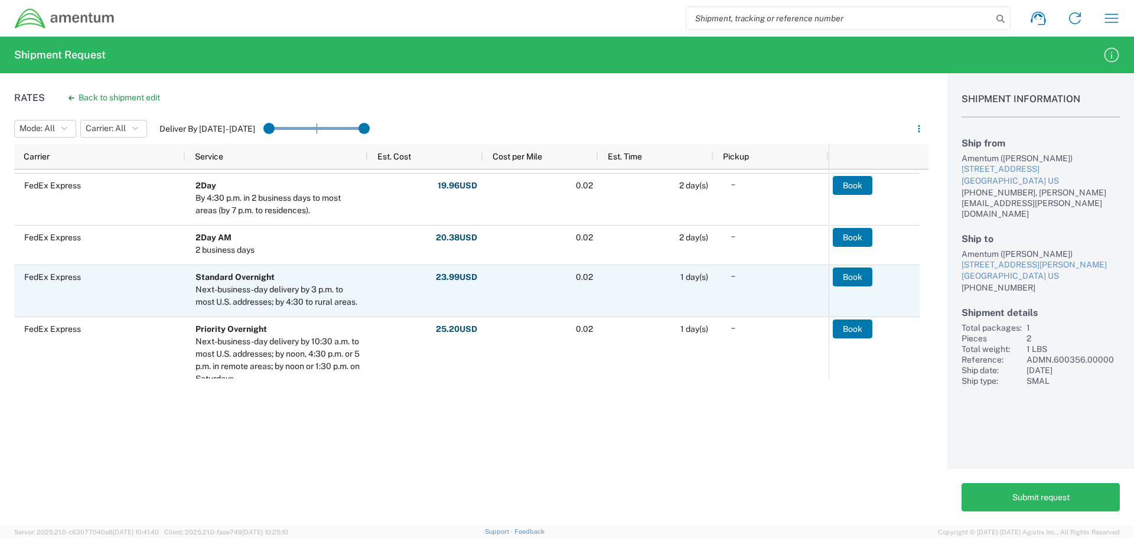
scroll to position [413, 0]
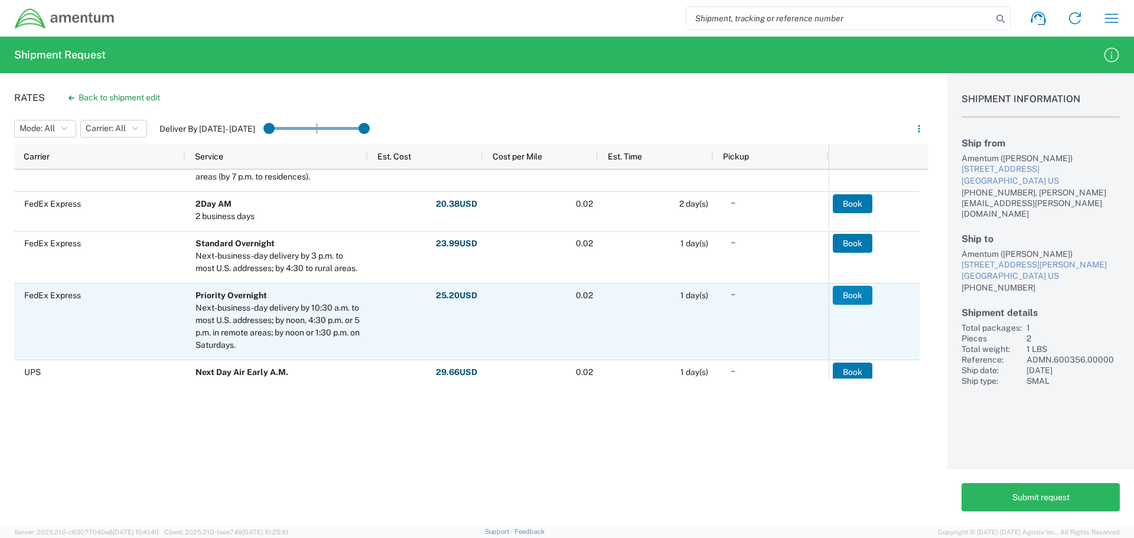
click at [854, 295] on button "Book" at bounding box center [853, 295] width 40 height 19
